Goal: Task Accomplishment & Management: Complete application form

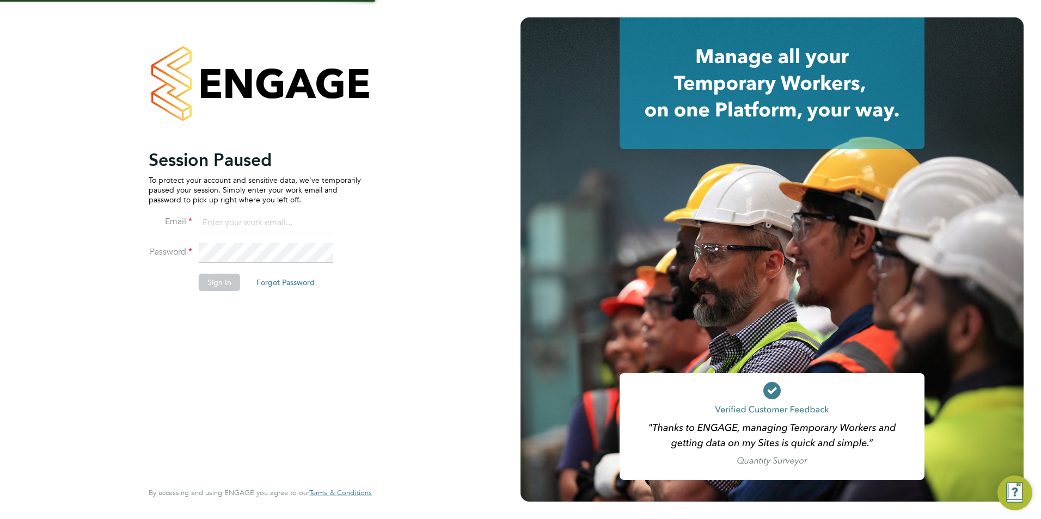
type input "[PERSON_NAME][EMAIL_ADDRESS][PERSON_NAME][DOMAIN_NAME]"
click at [226, 277] on button "Sign In" at bounding box center [219, 282] width 41 height 17
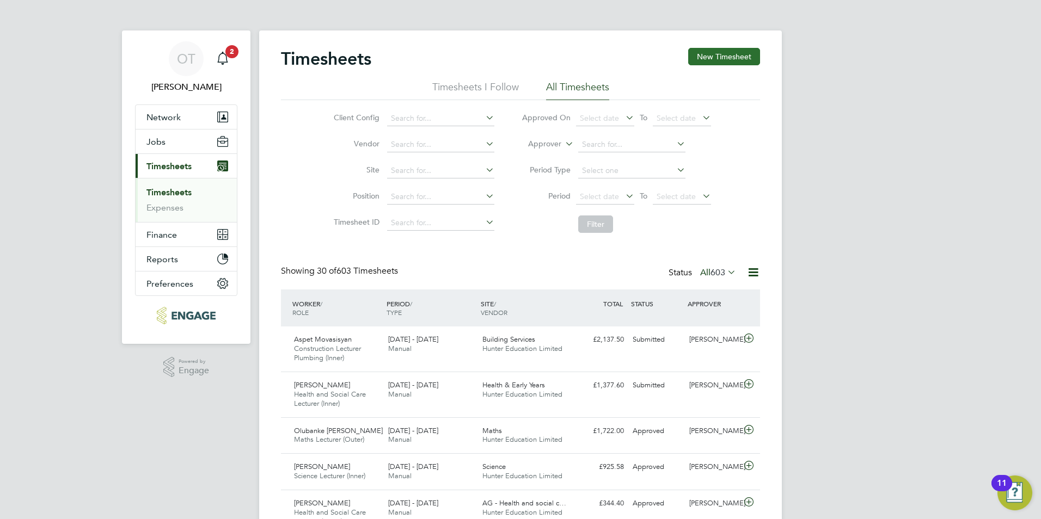
click at [717, 53] on button "New Timesheet" at bounding box center [724, 56] width 72 height 17
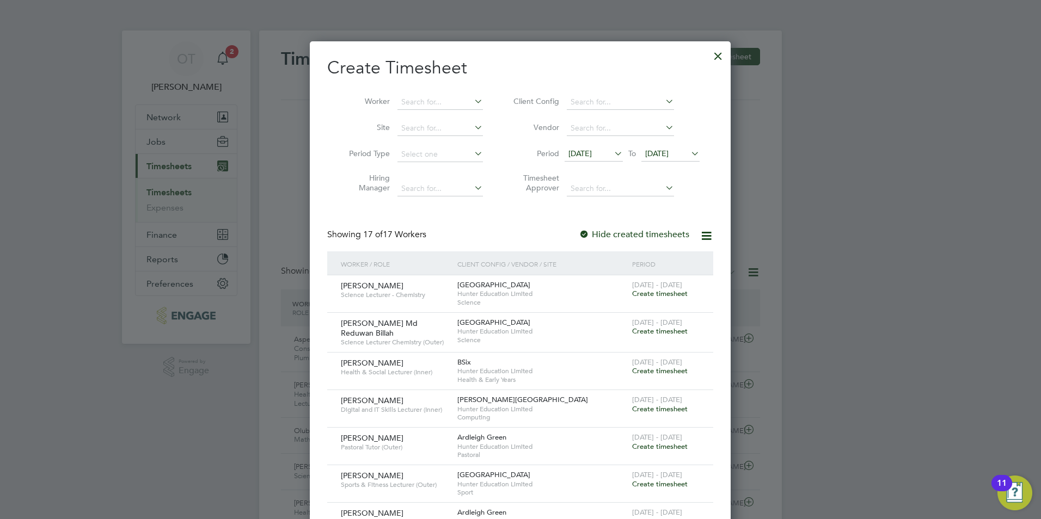
click at [571, 155] on span "[DATE]" at bounding box center [579, 154] width 23 height 10
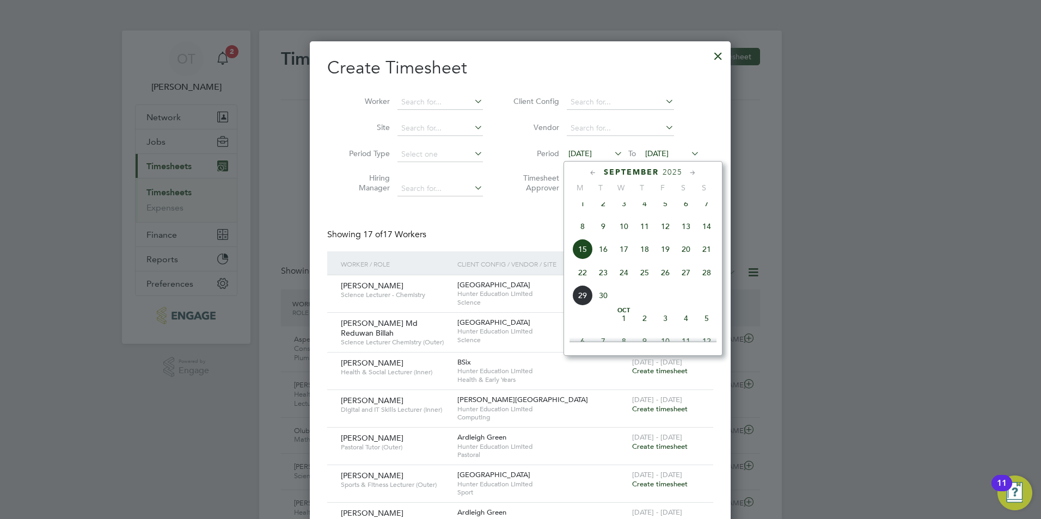
click at [580, 282] on span "22" at bounding box center [582, 272] width 21 height 21
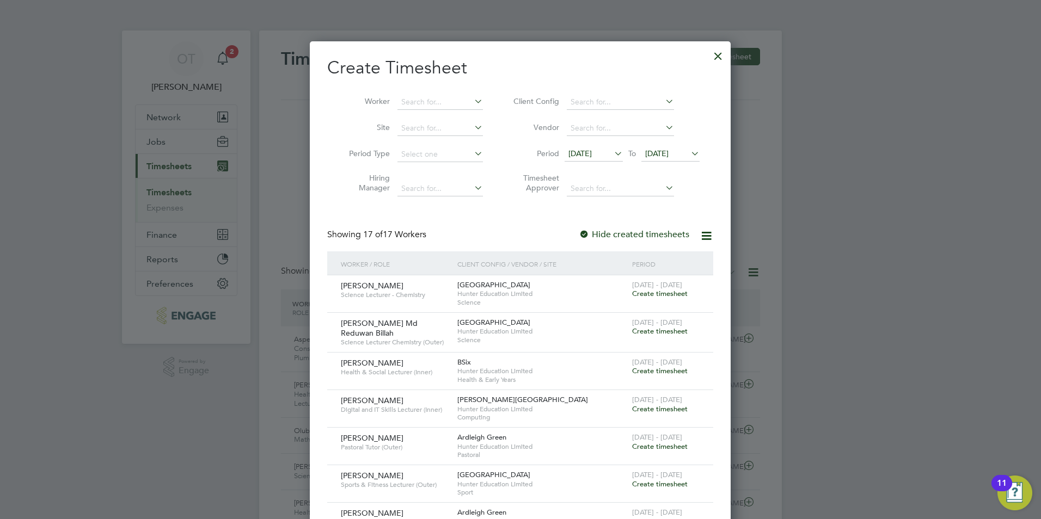
click at [660, 293] on span "Create timesheet" at bounding box center [660, 293] width 56 height 9
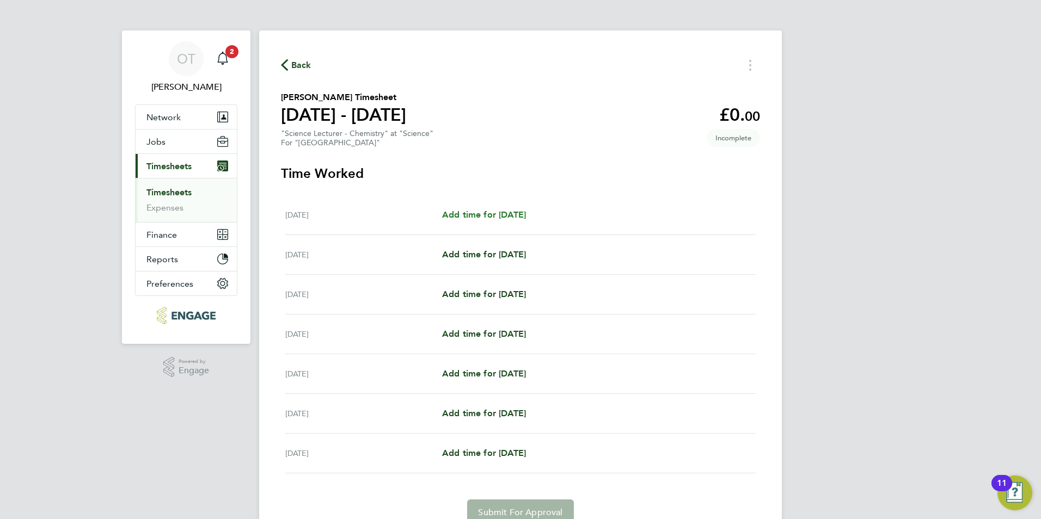
click at [493, 214] on span "Add time for [DATE]" at bounding box center [484, 215] width 84 height 10
select select "60"
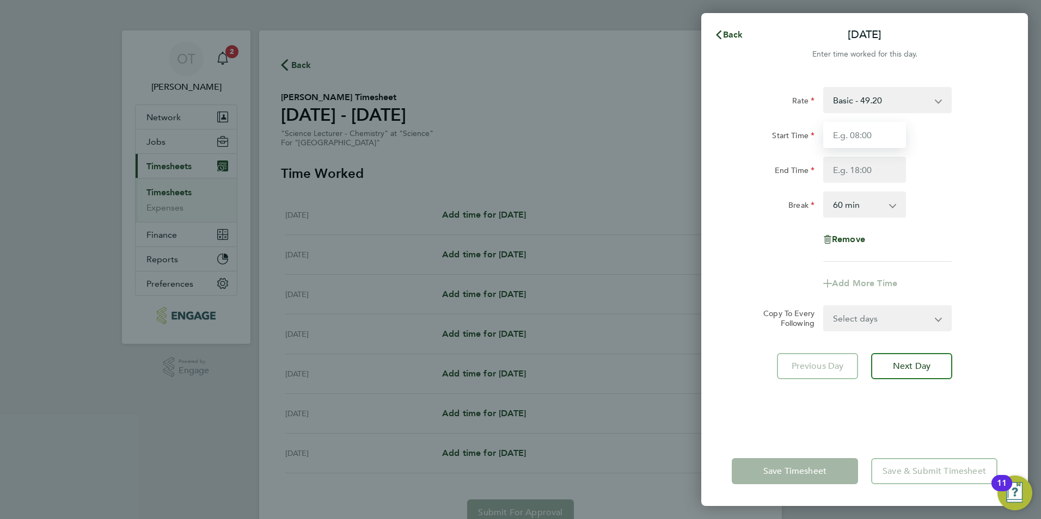
drag, startPoint x: 870, startPoint y: 135, endPoint x: 874, endPoint y: 130, distance: 6.6
click at [873, 132] on input "Start Time" at bounding box center [864, 135] width 83 height 26
type input "09:00"
type input "17:00"
click at [979, 147] on div "Start Time 09:00" at bounding box center [864, 135] width 274 height 26
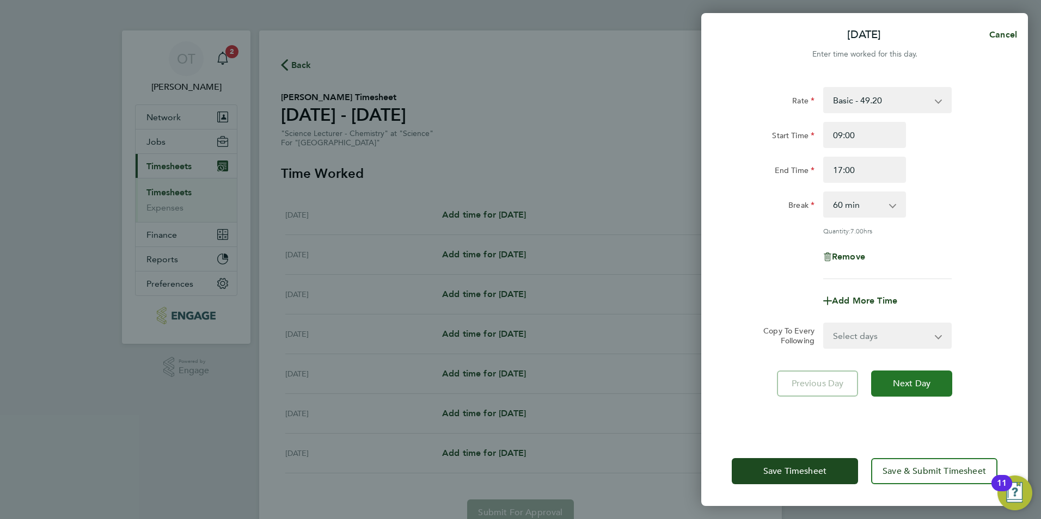
click at [898, 378] on span "Next Day" at bounding box center [912, 383] width 38 height 11
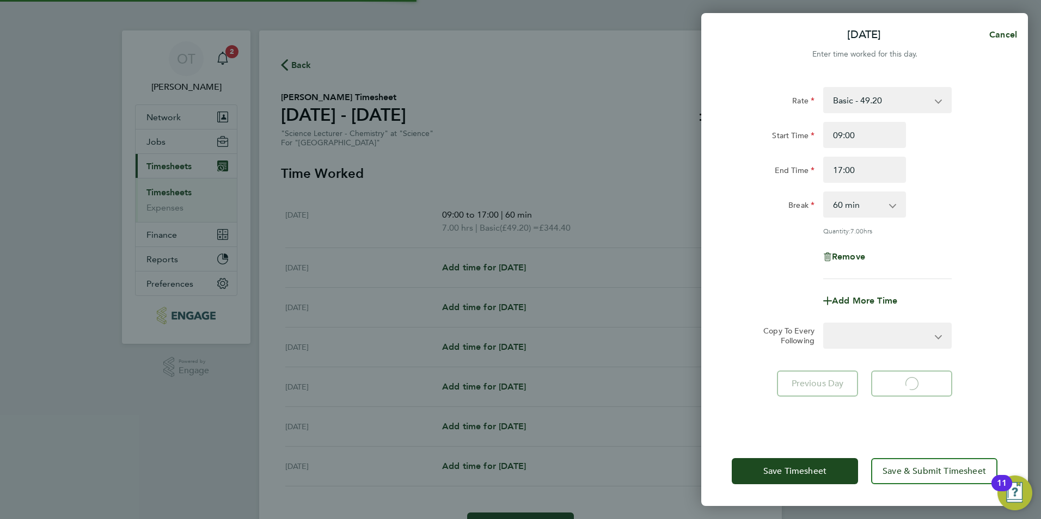
select select "60"
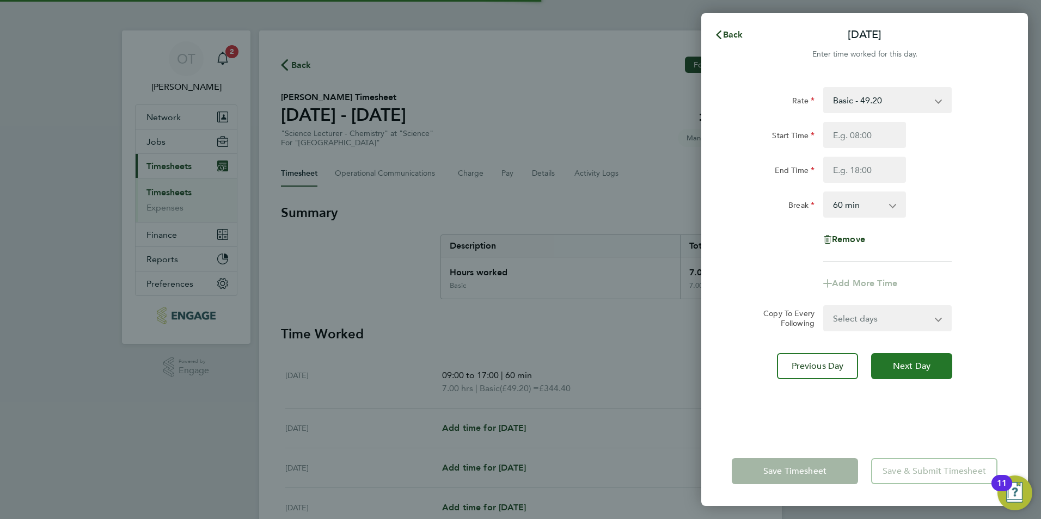
click at [917, 361] on span "Next Day" at bounding box center [912, 366] width 38 height 11
select select "60"
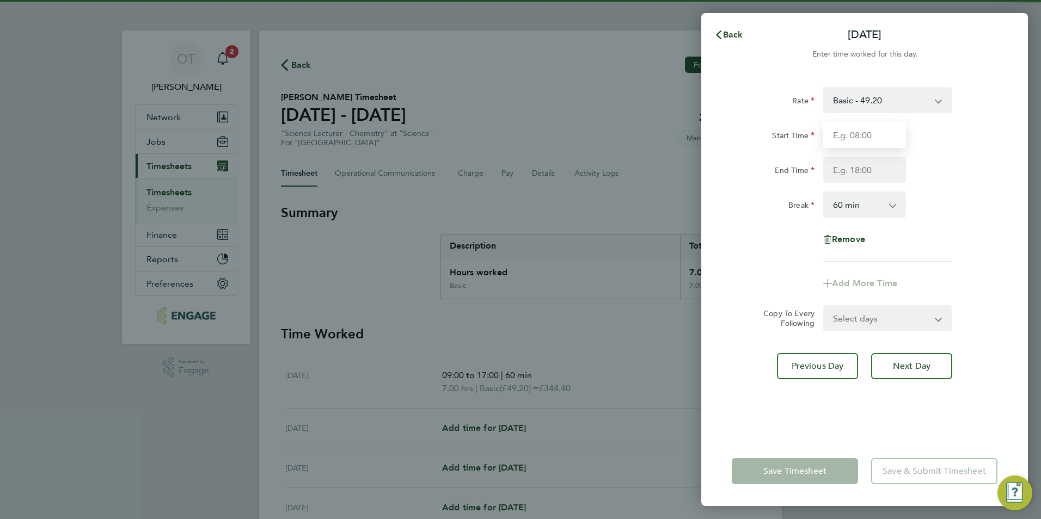
click at [862, 134] on input "Start Time" at bounding box center [864, 135] width 83 height 26
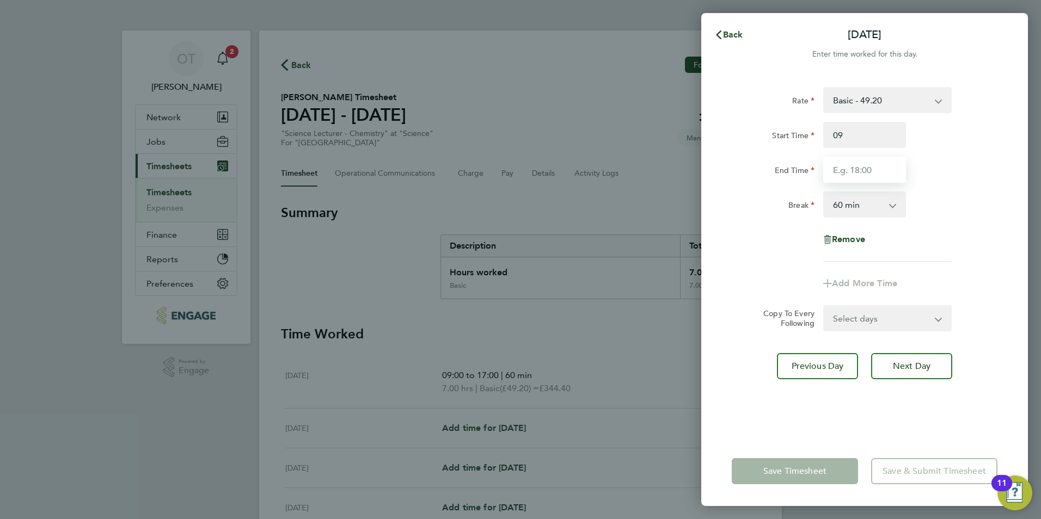
type input "09:00"
type input "7"
type input "17:00"
click at [989, 156] on div "Start Time 09:00 End Time 17:00" at bounding box center [864, 152] width 274 height 61
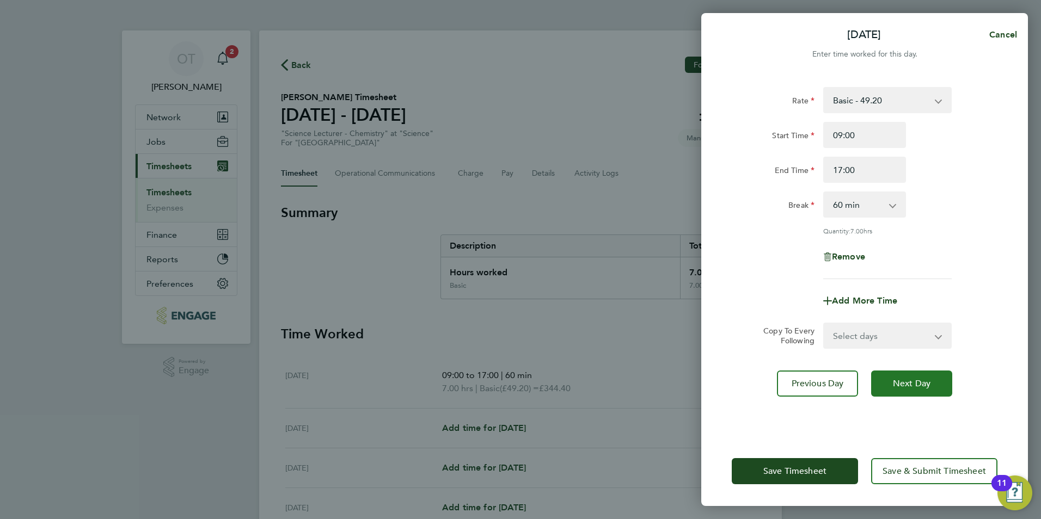
click at [926, 392] on button "Next Day" at bounding box center [911, 384] width 81 height 26
select select "60"
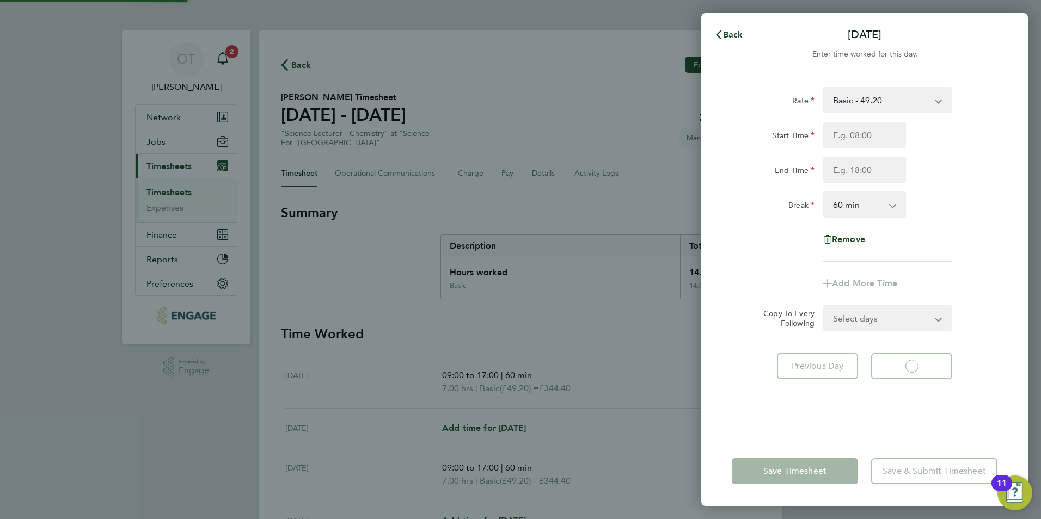
select select "60"
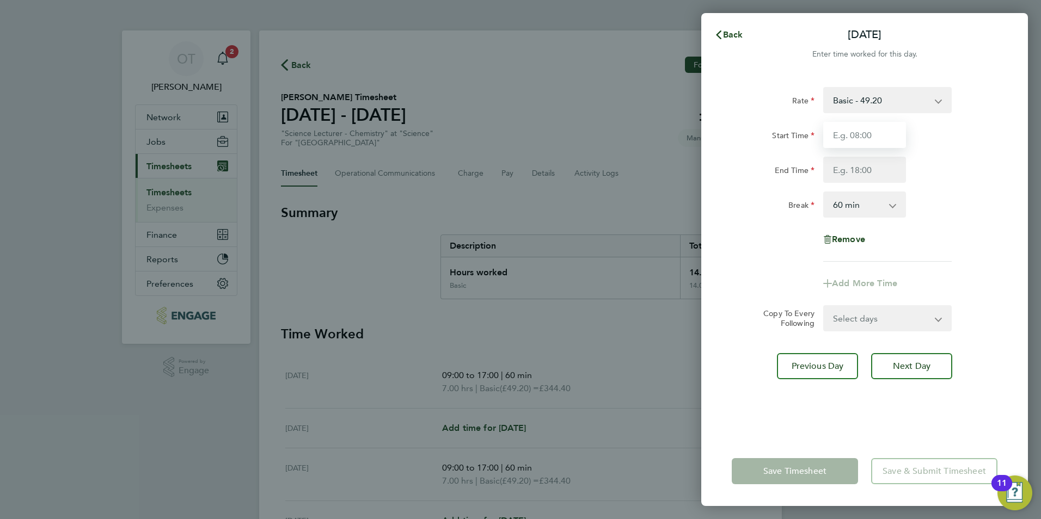
click at [855, 130] on input "Start Time" at bounding box center [864, 135] width 83 height 26
type input "1"
type input "13:00"
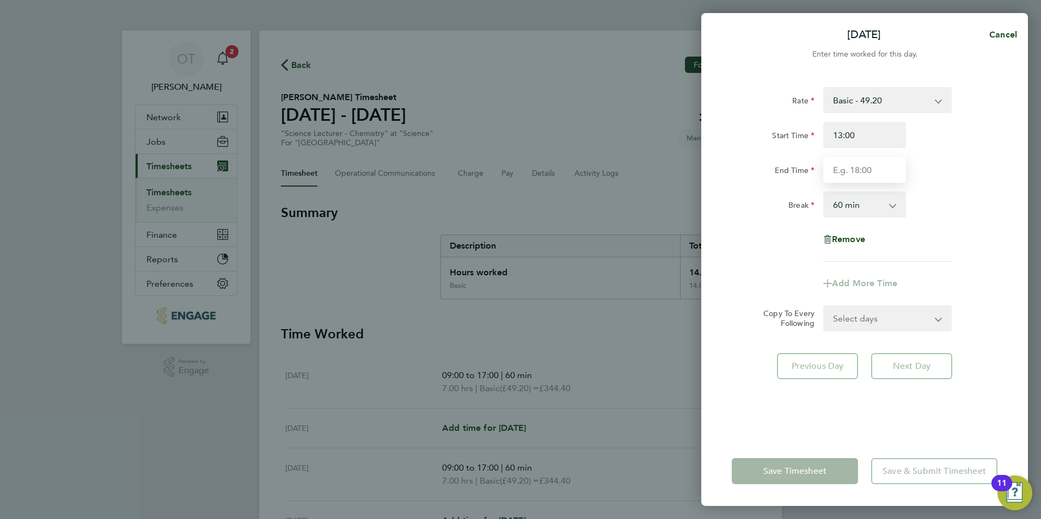
click at [837, 169] on input "End Time" at bounding box center [864, 170] width 83 height 26
type input "17:00"
click at [937, 152] on div "Start Time 13:00 End Time 17:00" at bounding box center [864, 152] width 274 height 61
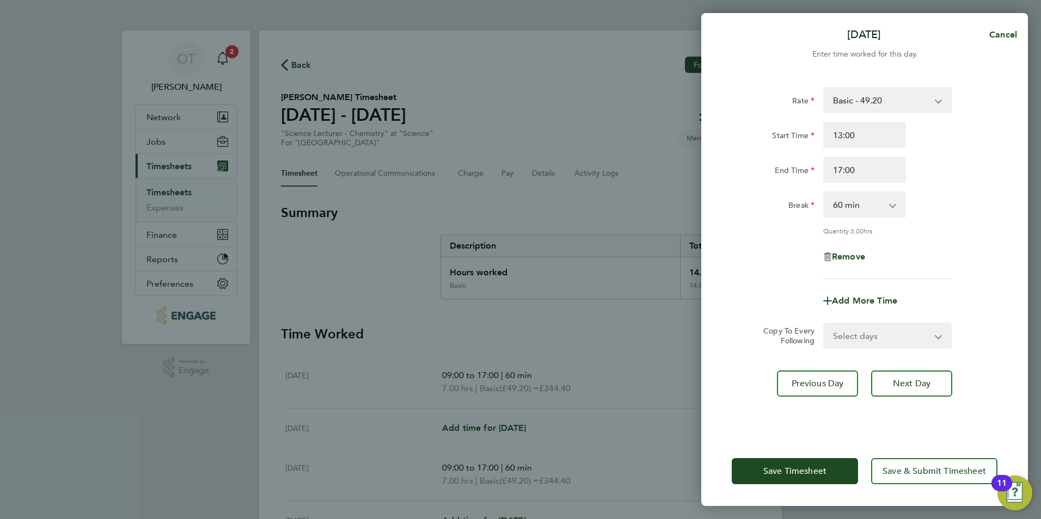
click at [870, 214] on select "0 min 15 min 30 min 45 min 60 min 75 min 90 min" at bounding box center [857, 205] width 67 height 24
select select "30"
click at [824, 193] on select "0 min 15 min 30 min 45 min 60 min 75 min 90 min" at bounding box center [857, 205] width 67 height 24
click at [906, 388] on button "Next Day" at bounding box center [911, 384] width 81 height 26
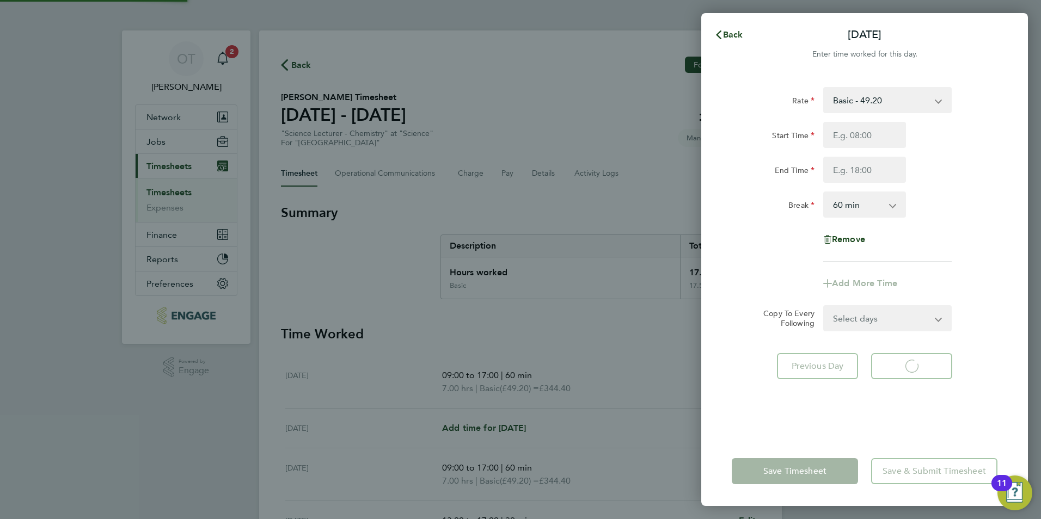
select select "60"
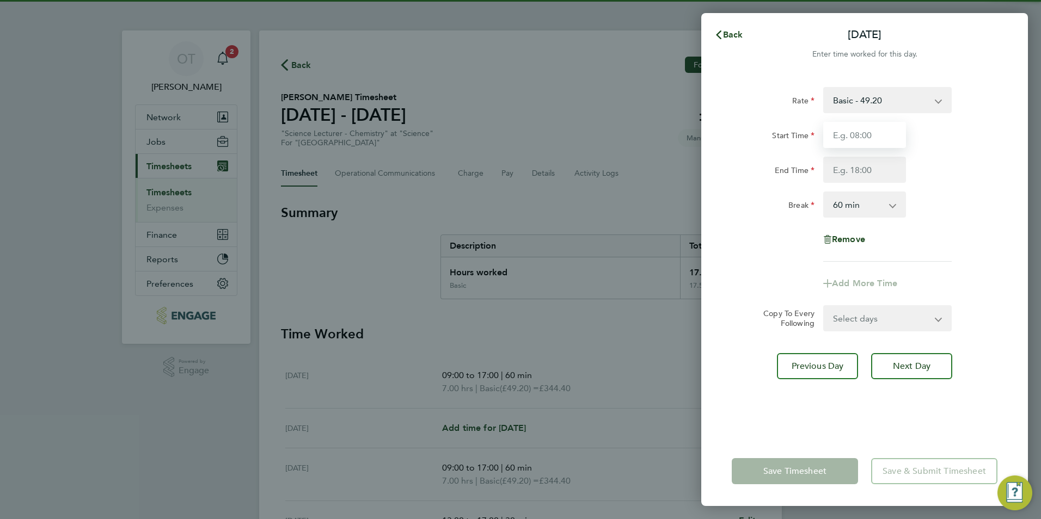
click at [857, 135] on input "Start Time" at bounding box center [864, 135] width 83 height 26
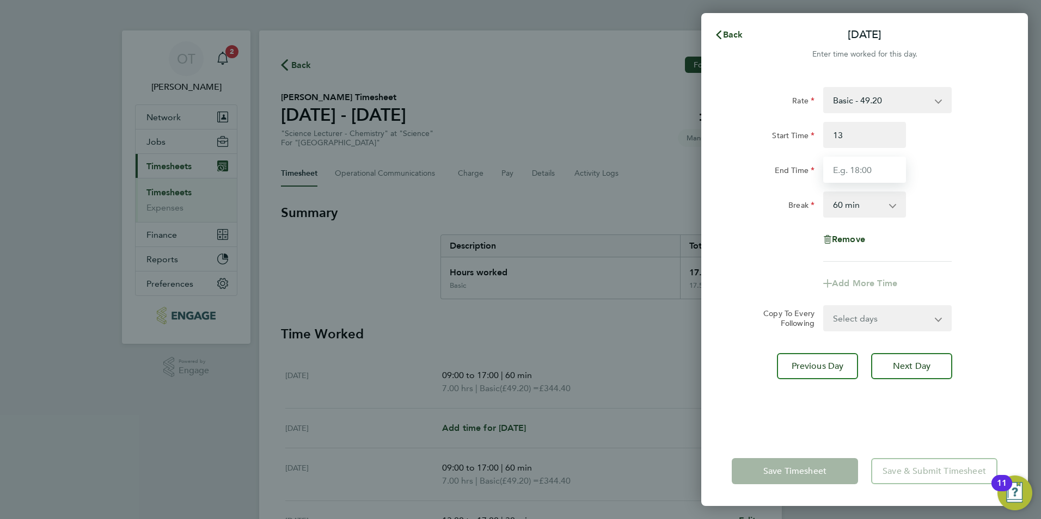
type input "13:00"
click at [901, 159] on input "17" at bounding box center [864, 170] width 83 height 26
type input "17:00"
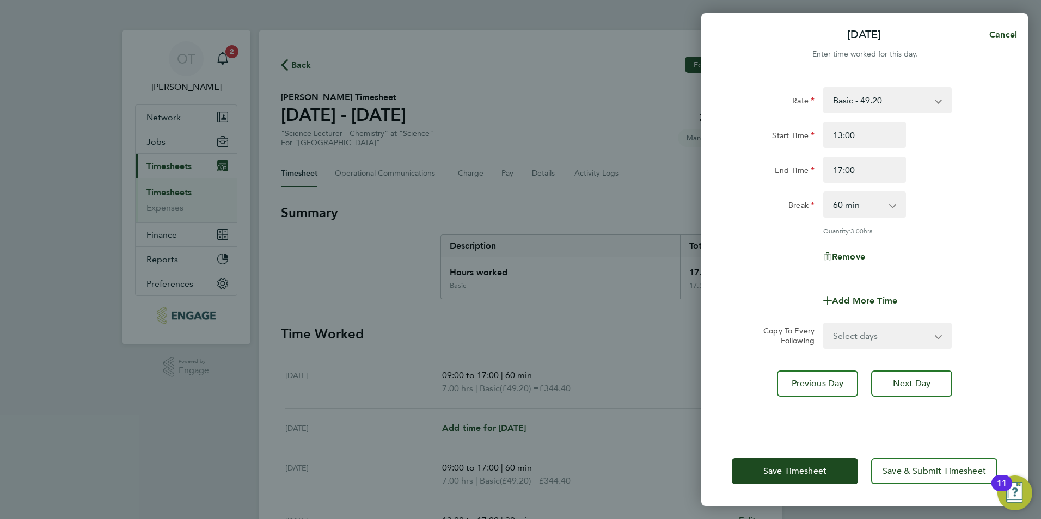
drag, startPoint x: 918, startPoint y: 164, endPoint x: 912, endPoint y: 176, distance: 13.4
click at [918, 164] on div "End Time 17:00" at bounding box center [864, 170] width 274 height 26
click at [880, 219] on div "Rate Basic - 49.20 Start Time 13:00 End Time 17:00 Break 0 min 15 min 30 min 45…" at bounding box center [864, 183] width 266 height 192
click at [881, 205] on select "0 min 15 min 30 min 45 min 60 min 75 min 90 min" at bounding box center [857, 205] width 67 height 24
select select "30"
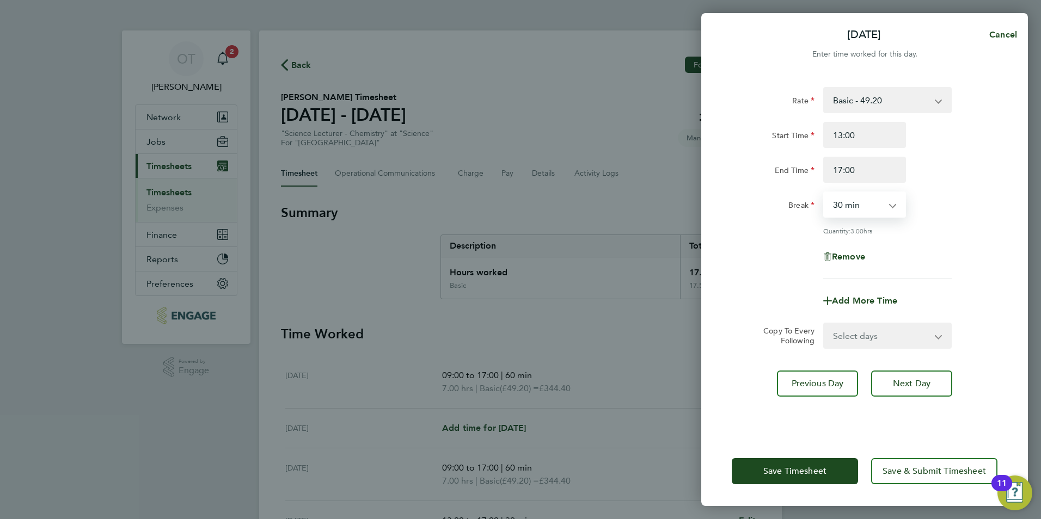
click at [824, 193] on select "0 min 15 min 30 min 45 min 60 min 75 min 90 min" at bounding box center [857, 205] width 67 height 24
click at [964, 227] on div "Quantity: 3.50 hrs" at bounding box center [864, 230] width 274 height 9
click at [801, 460] on button "Save Timesheet" at bounding box center [794, 471] width 126 height 26
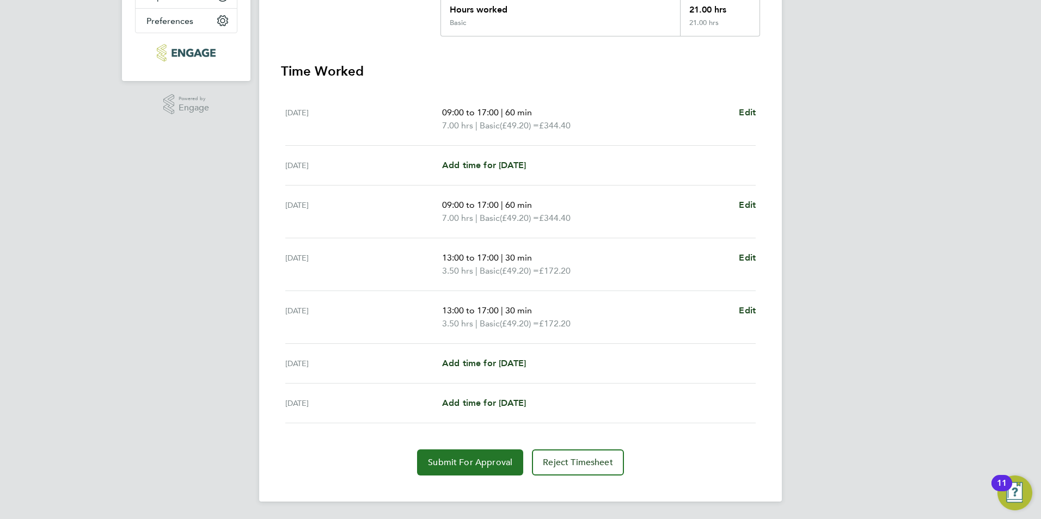
click at [509, 463] on span "Submit For Approval" at bounding box center [470, 462] width 84 height 11
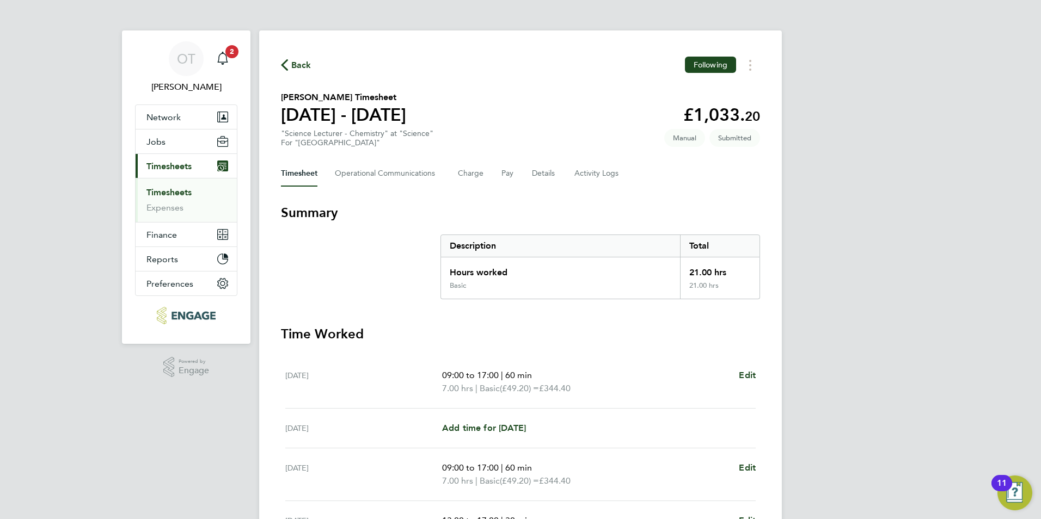
click at [288, 61] on span "Back" at bounding box center [296, 64] width 30 height 10
